Goal: Task Accomplishment & Management: Complete application form

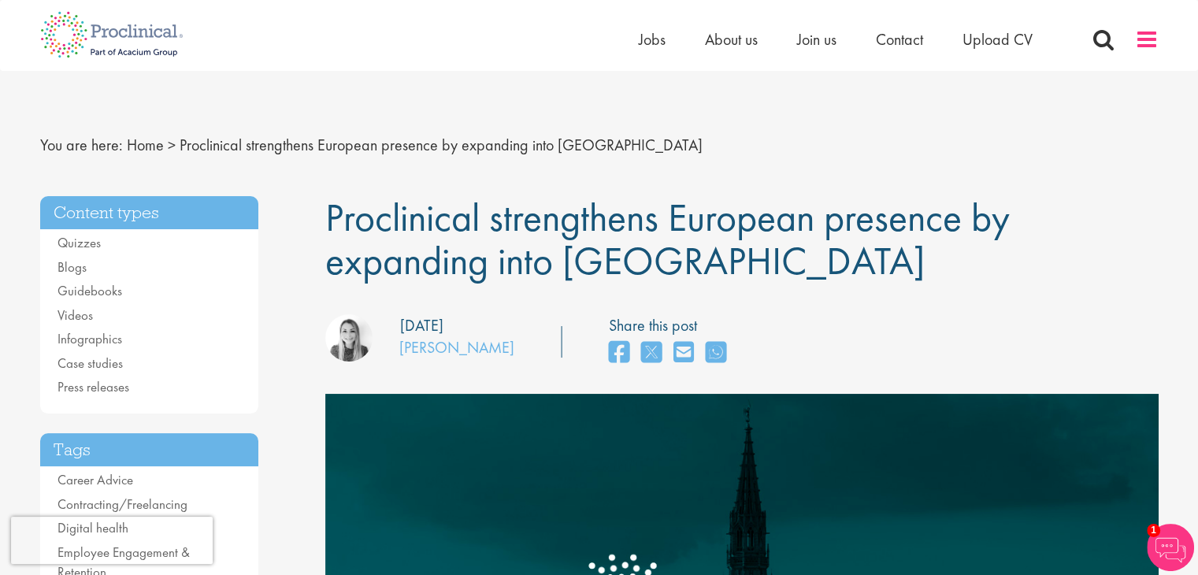
click at [1156, 39] on span at bounding box center [1147, 40] width 24 height 24
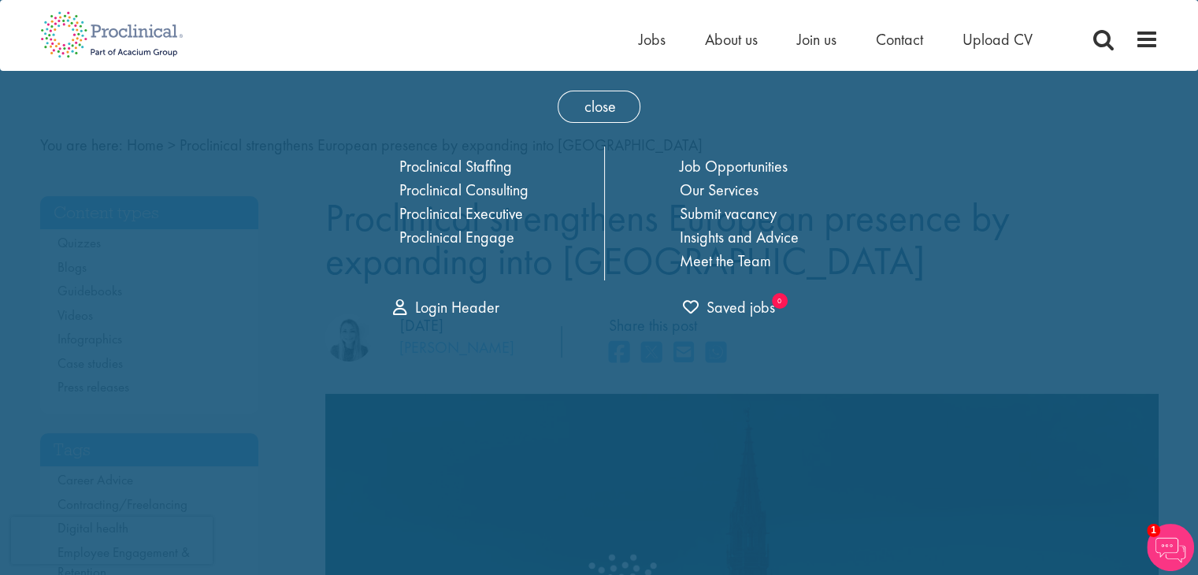
click at [916, 35] on span "Contact" at bounding box center [899, 39] width 47 height 20
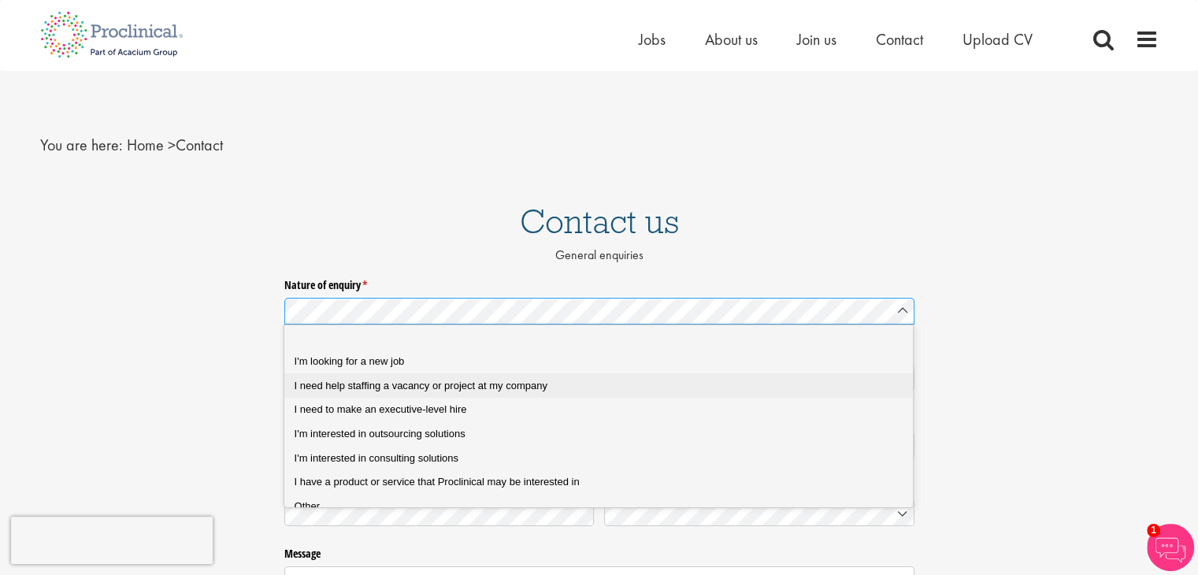
click at [429, 385] on span "I need help staffing a vacancy or project at my company" at bounding box center [421, 386] width 253 height 12
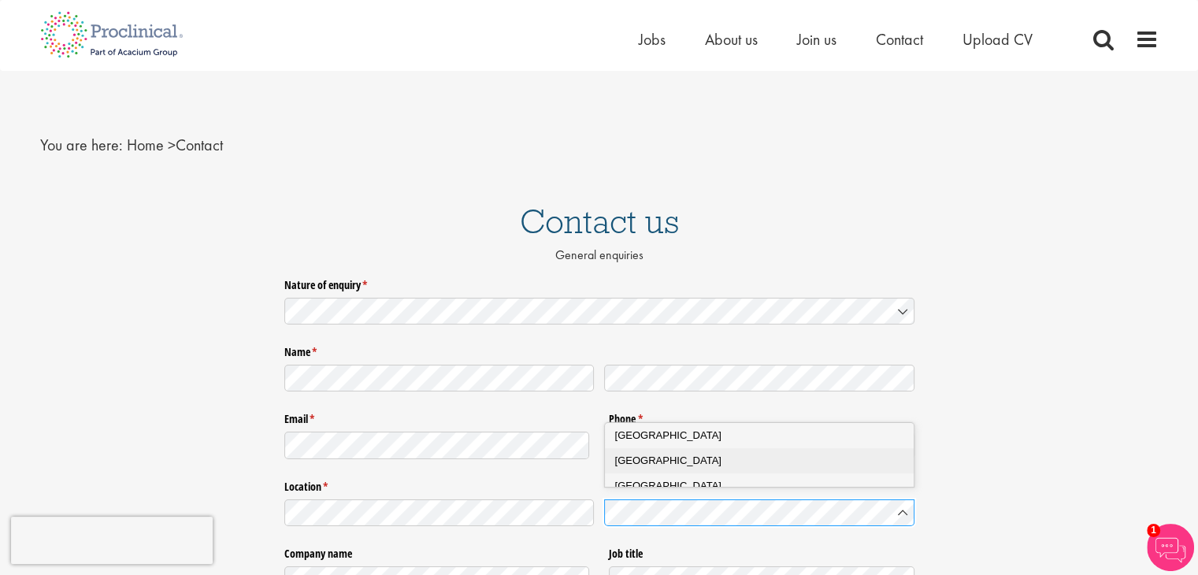
click at [660, 465] on div "[GEOGRAPHIC_DATA]" at bounding box center [765, 461] width 301 height 16
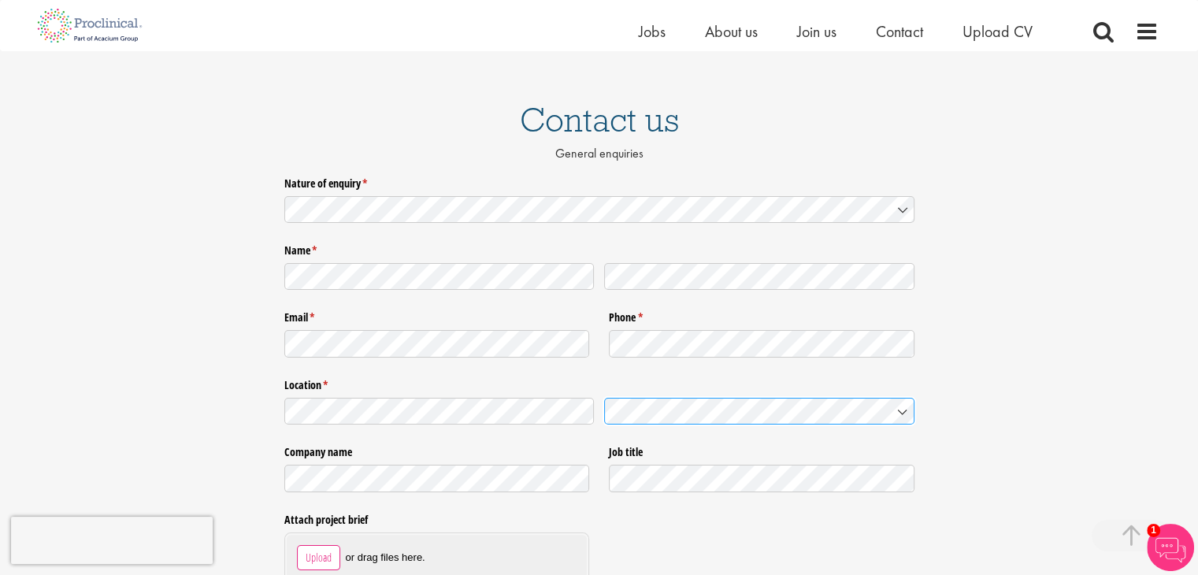
scroll to position [315, 0]
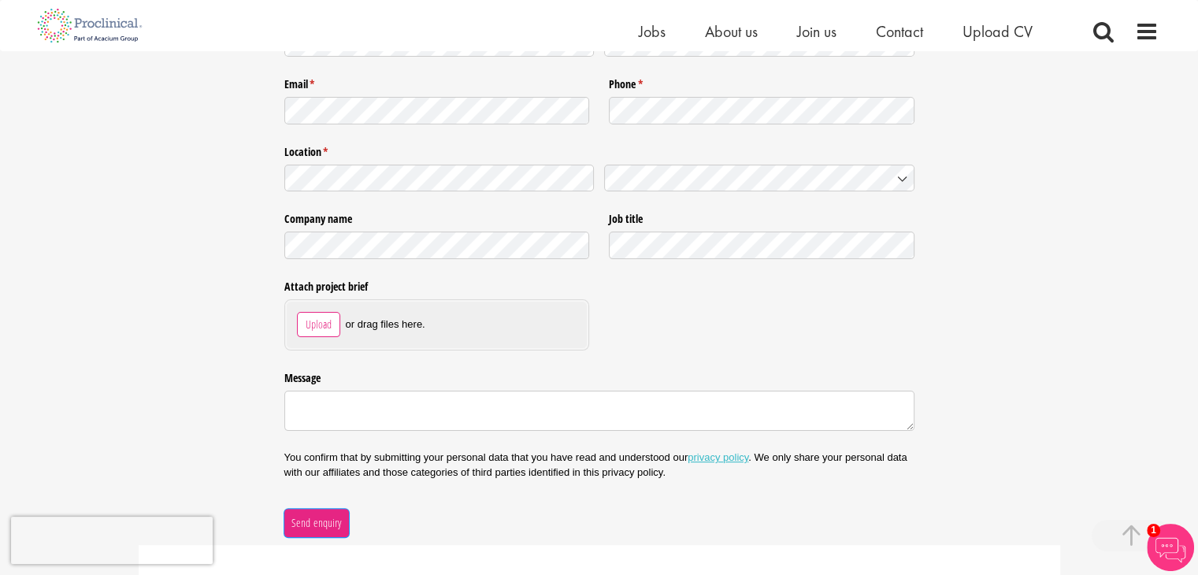
drag, startPoint x: 318, startPoint y: 524, endPoint x: 562, endPoint y: 365, distance: 290.9
click at [673, 574] on html "This website uses cookies. By continuing to use this site, you are giving your …" at bounding box center [599, 366] width 1198 height 1363
click at [354, 395] on textarea "Message" at bounding box center [599, 411] width 630 height 41
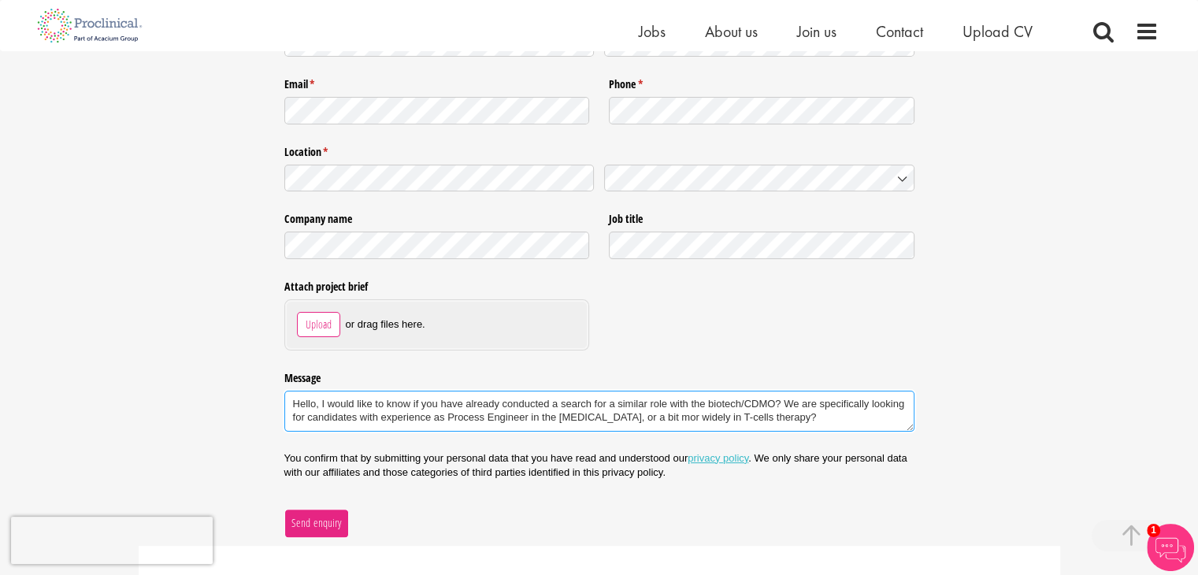
type textarea "Hello, I would like to know if you have already conducted a search for a simila…"
click at [306, 521] on span "Send enquiry" at bounding box center [316, 523] width 51 height 17
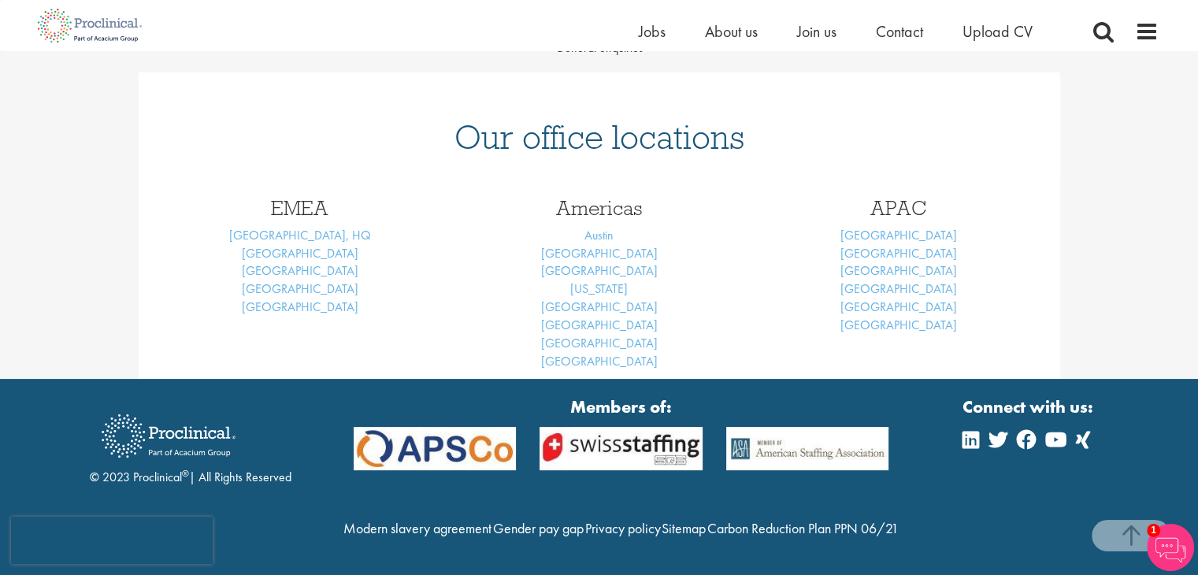
scroll to position [236, 0]
